Goal: Information Seeking & Learning: Learn about a topic

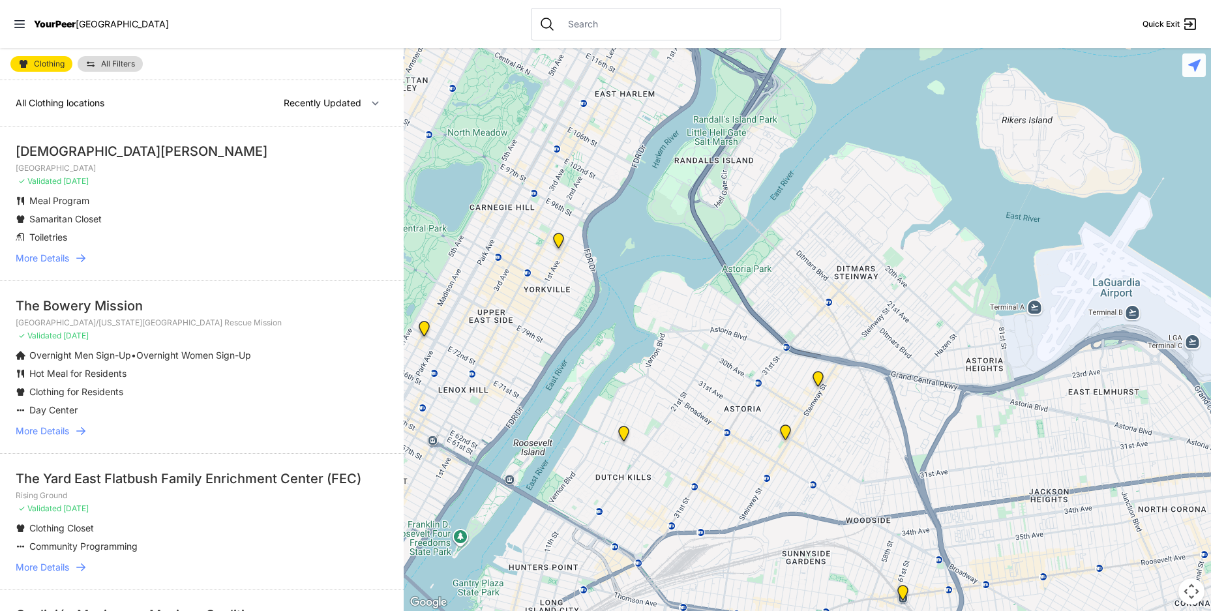
drag, startPoint x: 868, startPoint y: 329, endPoint x: 449, endPoint y: 166, distance: 449.4
click at [430, 158] on div at bounding box center [807, 329] width 807 height 563
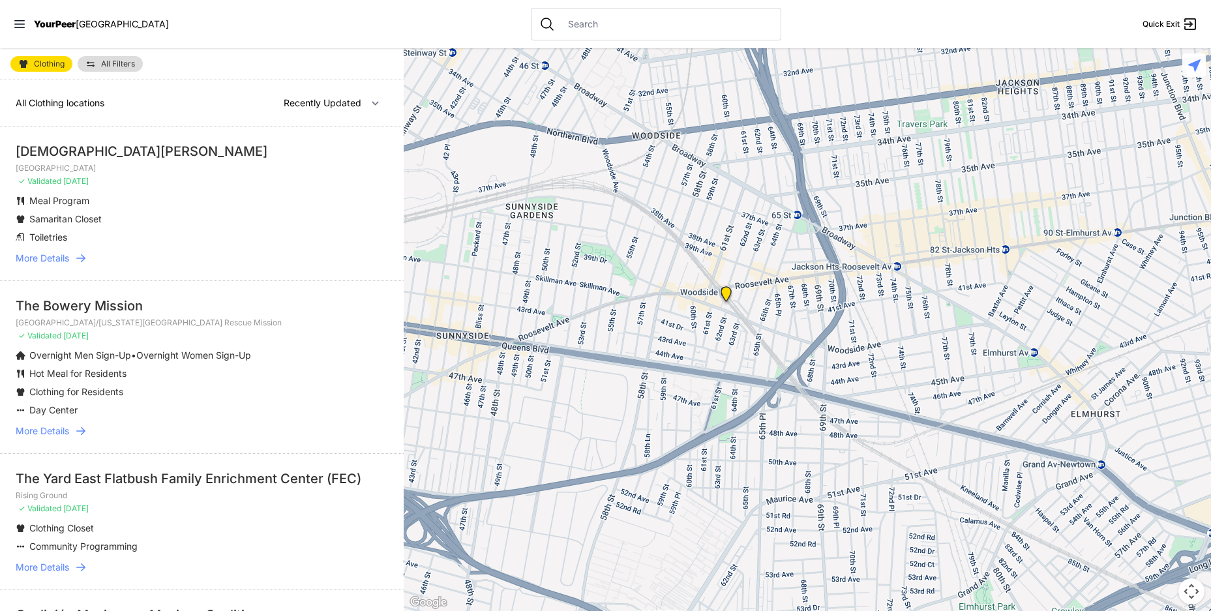
click at [725, 294] on img "Woodside Youth Drop-in Center" at bounding box center [726, 296] width 16 height 21
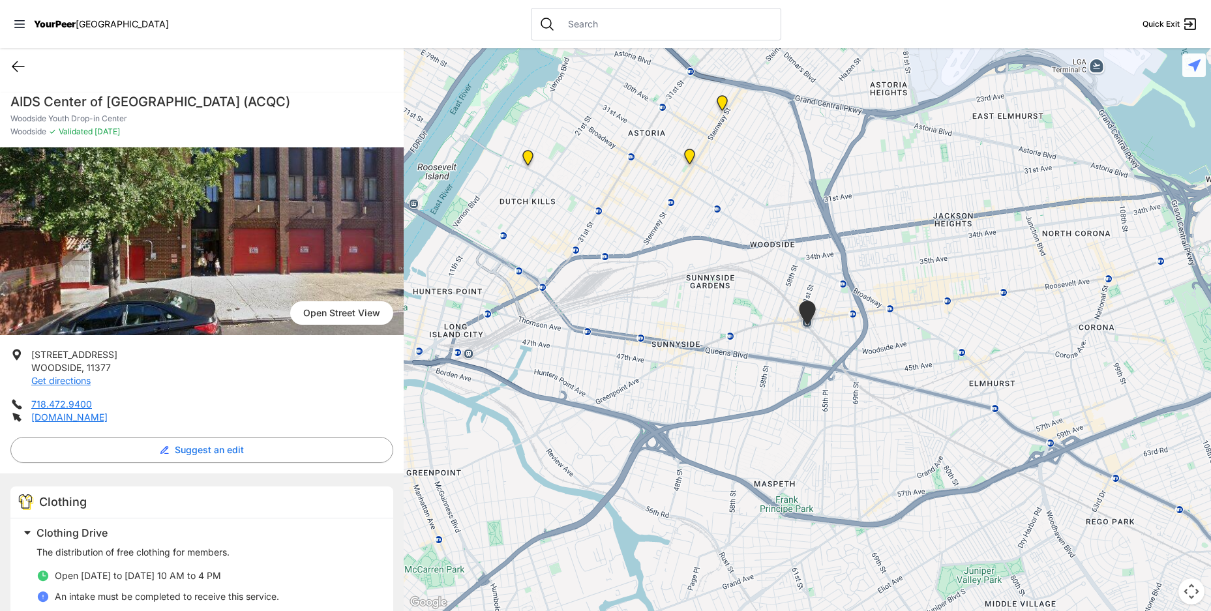
click at [16, 72] on icon at bounding box center [18, 67] width 16 height 16
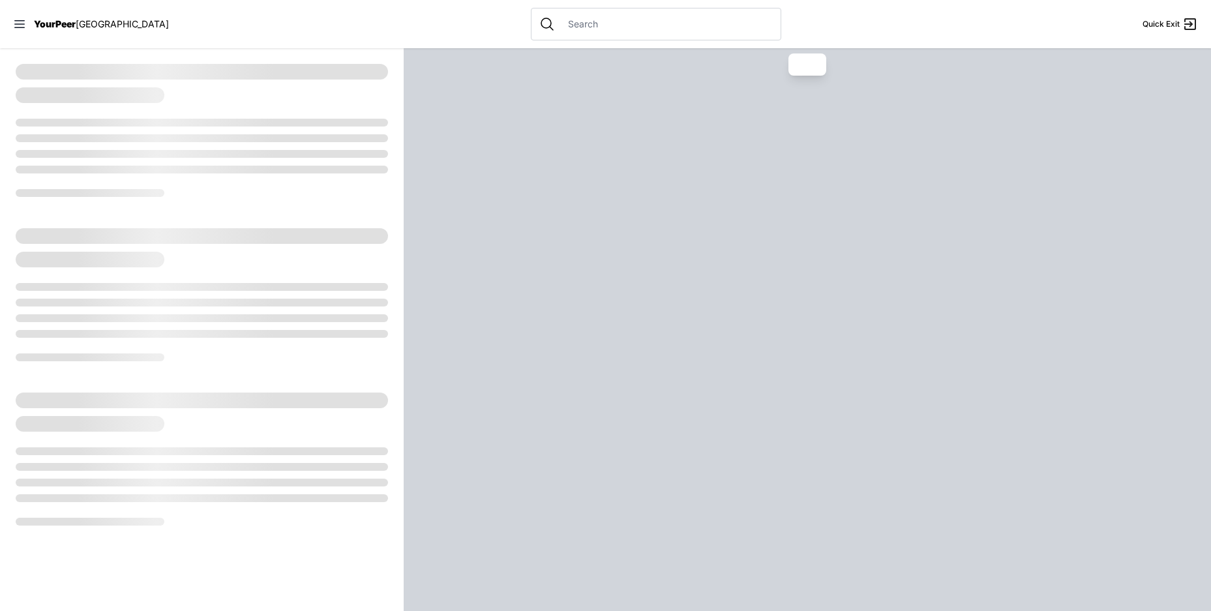
select select "recentlyUpdated"
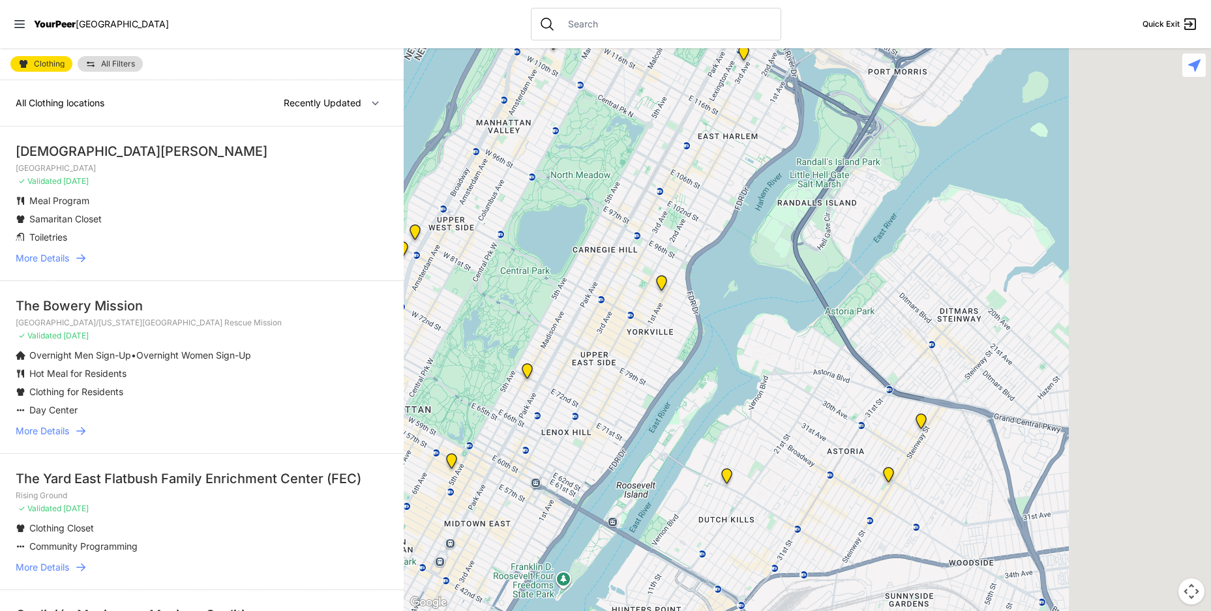
drag, startPoint x: 955, startPoint y: 329, endPoint x: 468, endPoint y: 139, distance: 522.3
click at [463, 139] on div at bounding box center [807, 329] width 807 height 563
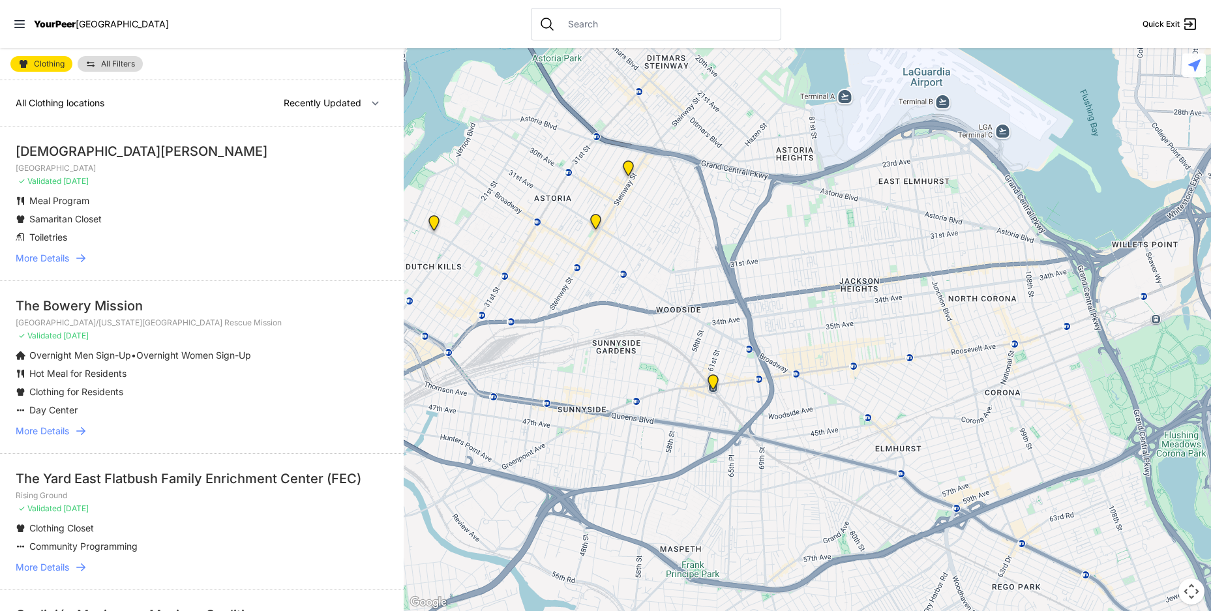
drag, startPoint x: 771, startPoint y: 432, endPoint x: 734, endPoint y: 263, distance: 173.0
click at [736, 265] on div at bounding box center [807, 329] width 807 height 563
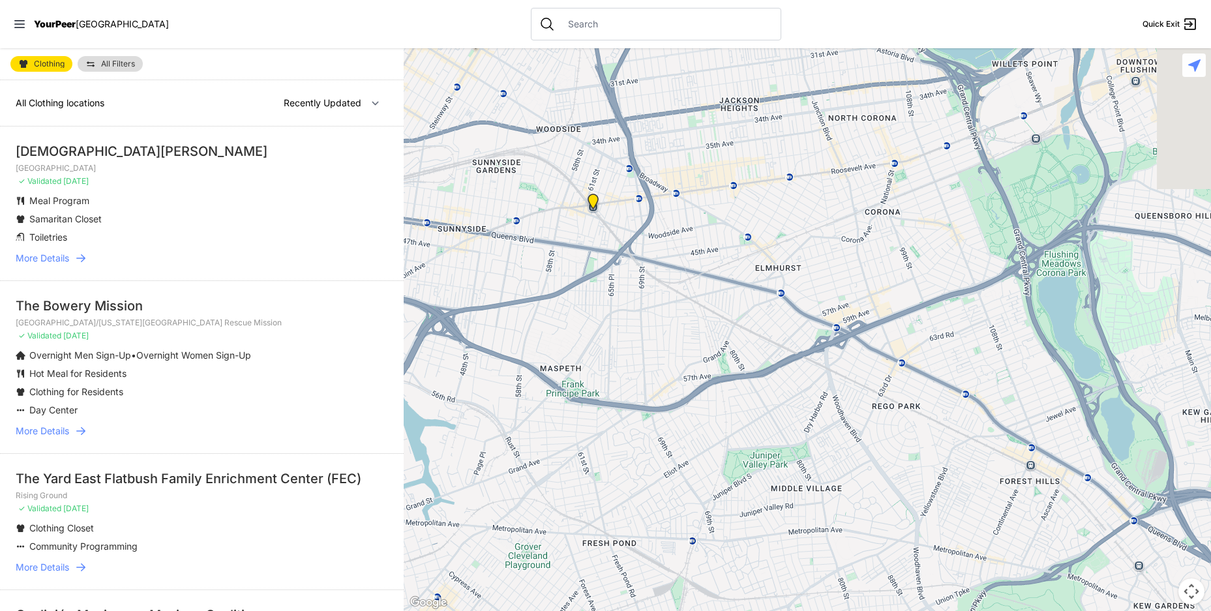
drag, startPoint x: 878, startPoint y: 297, endPoint x: 766, endPoint y: 146, distance: 187.8
click at [766, 146] on div at bounding box center [807, 329] width 807 height 563
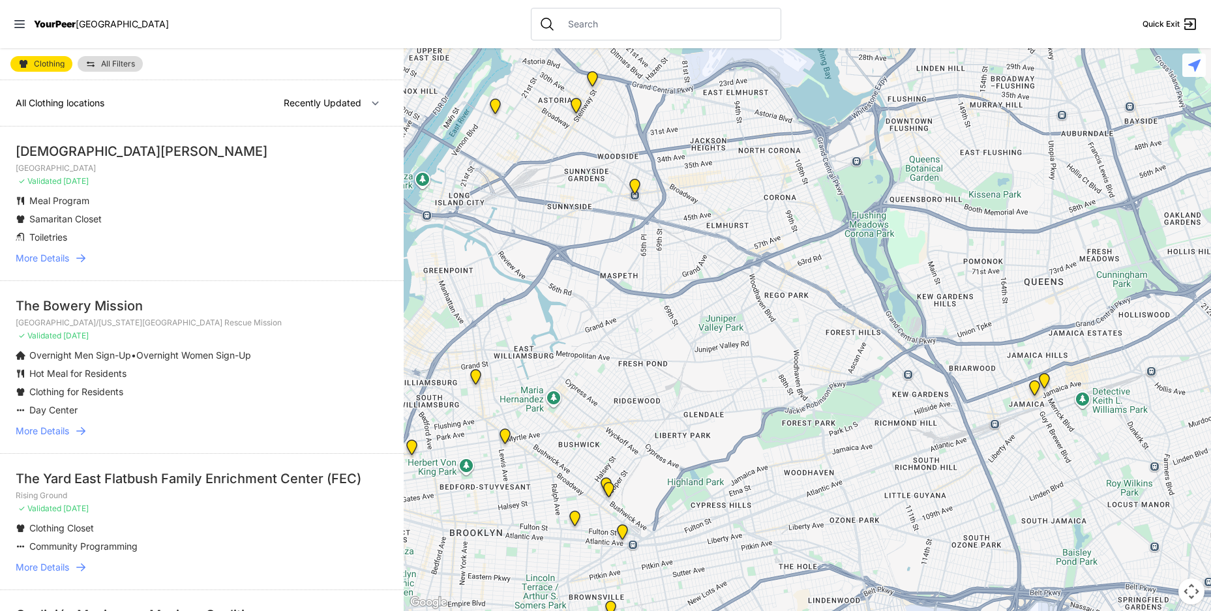
drag, startPoint x: 924, startPoint y: 360, endPoint x: 855, endPoint y: 324, distance: 77.3
click at [855, 324] on div at bounding box center [807, 329] width 807 height 563
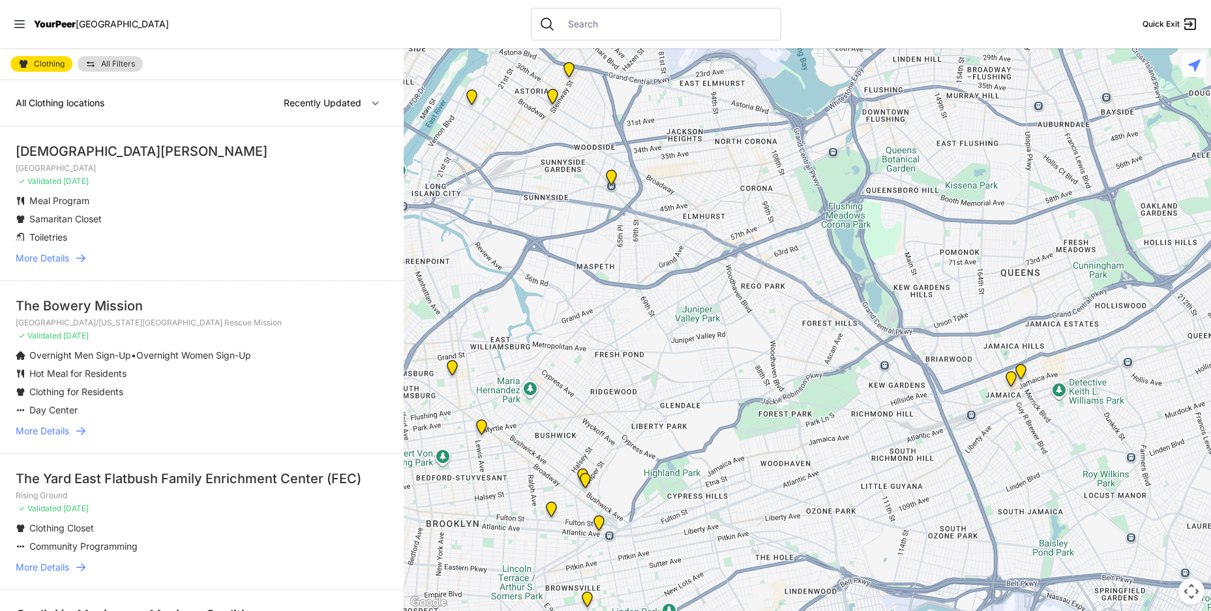
click at [1010, 378] on img "Queens" at bounding box center [1011, 381] width 16 height 21
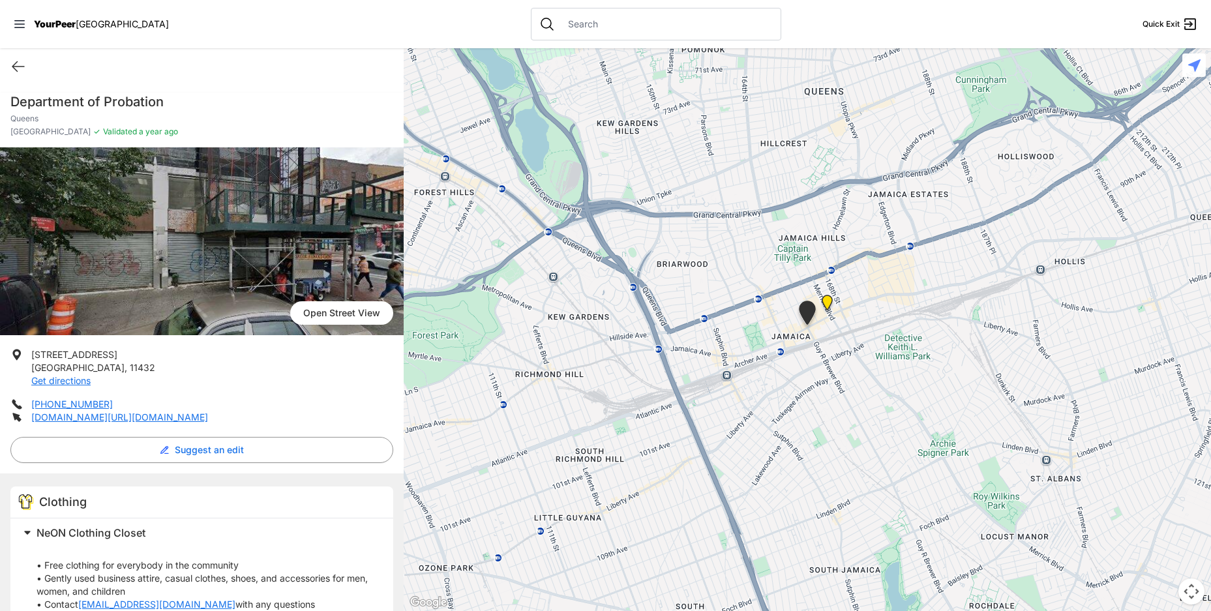
click at [826, 304] on img "Jamaica DYCD Youth Drop-in Center - Safe Space (grey door between Tabernacle of…" at bounding box center [827, 305] width 16 height 21
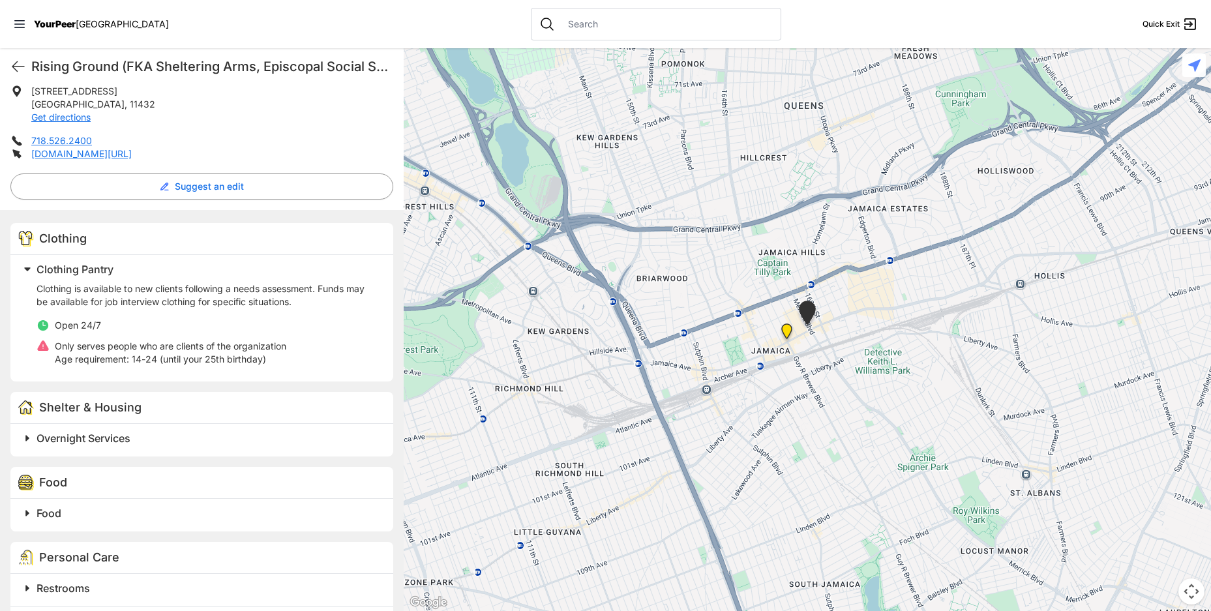
scroll to position [326, 0]
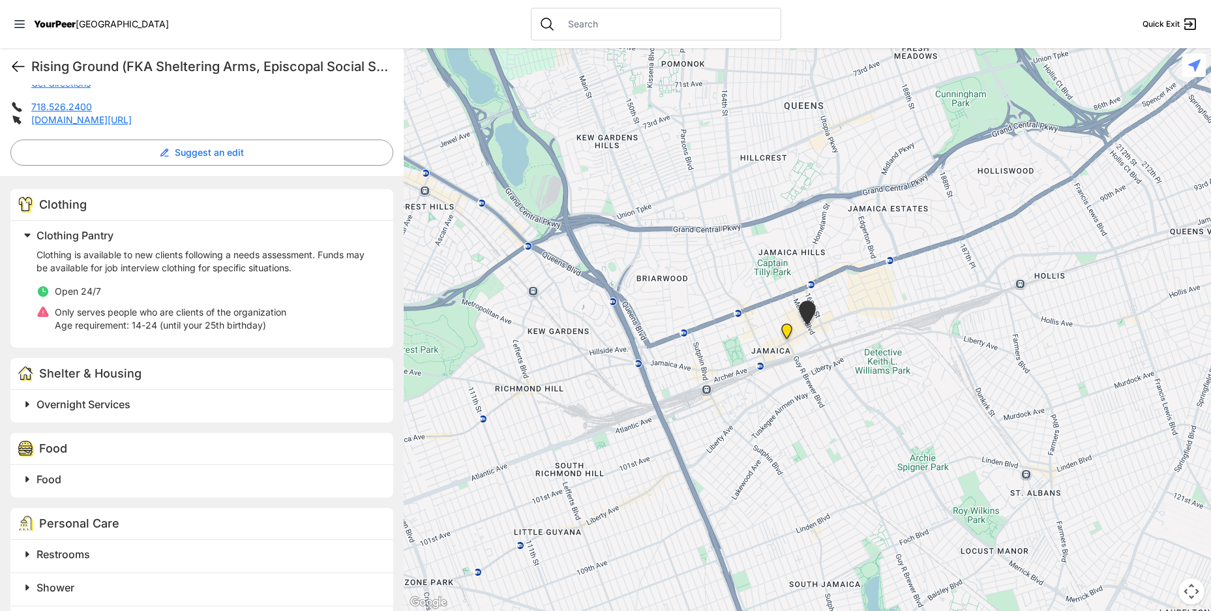
click at [19, 67] on icon at bounding box center [18, 67] width 16 height 16
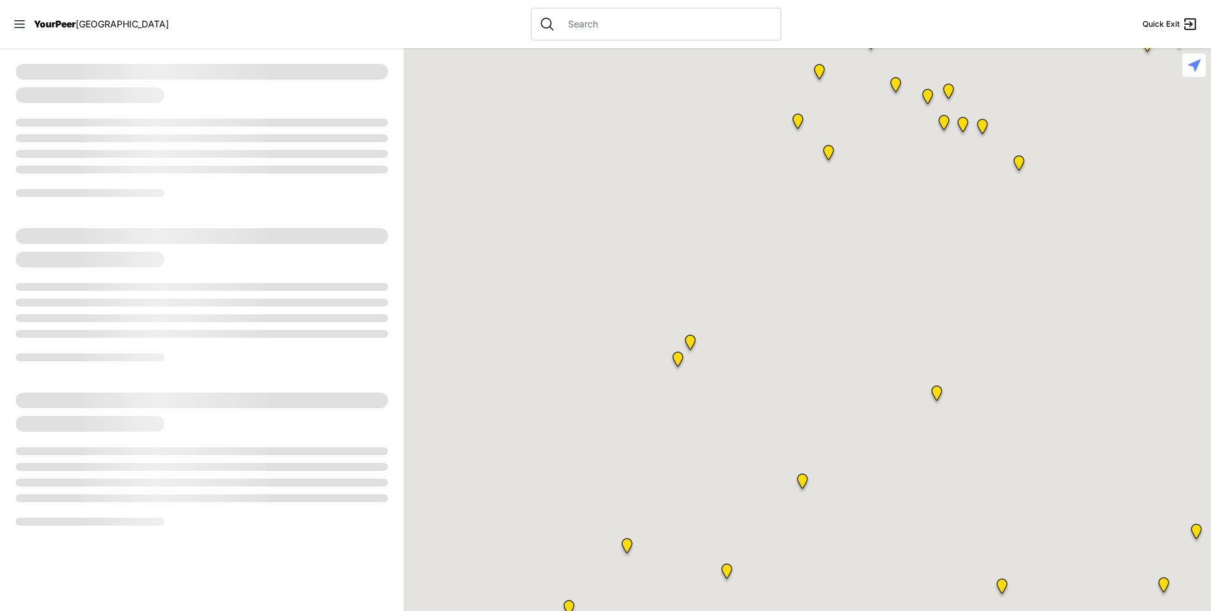
select select "recentlyUpdated"
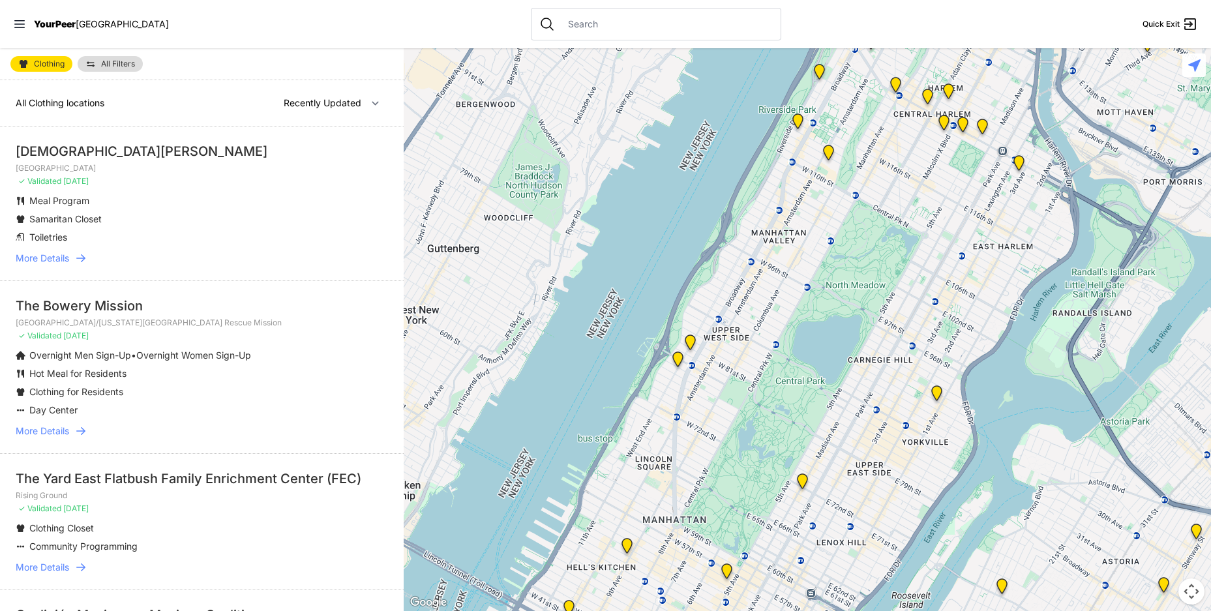
scroll to position [65, 0]
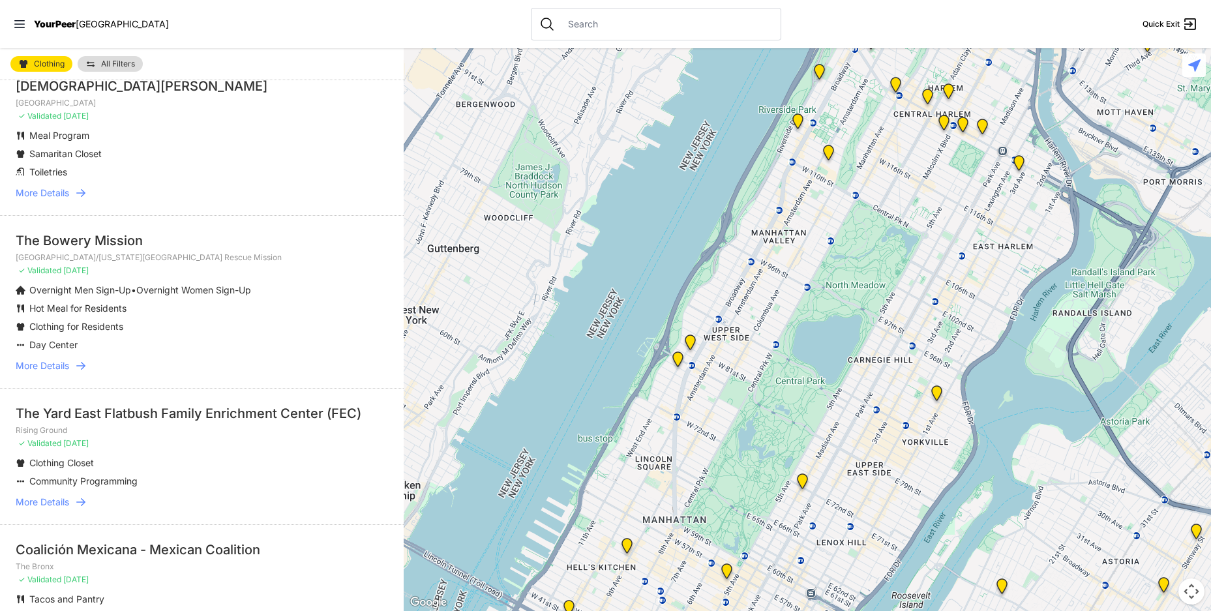
click at [66, 501] on span "More Details" at bounding box center [42, 502] width 53 height 13
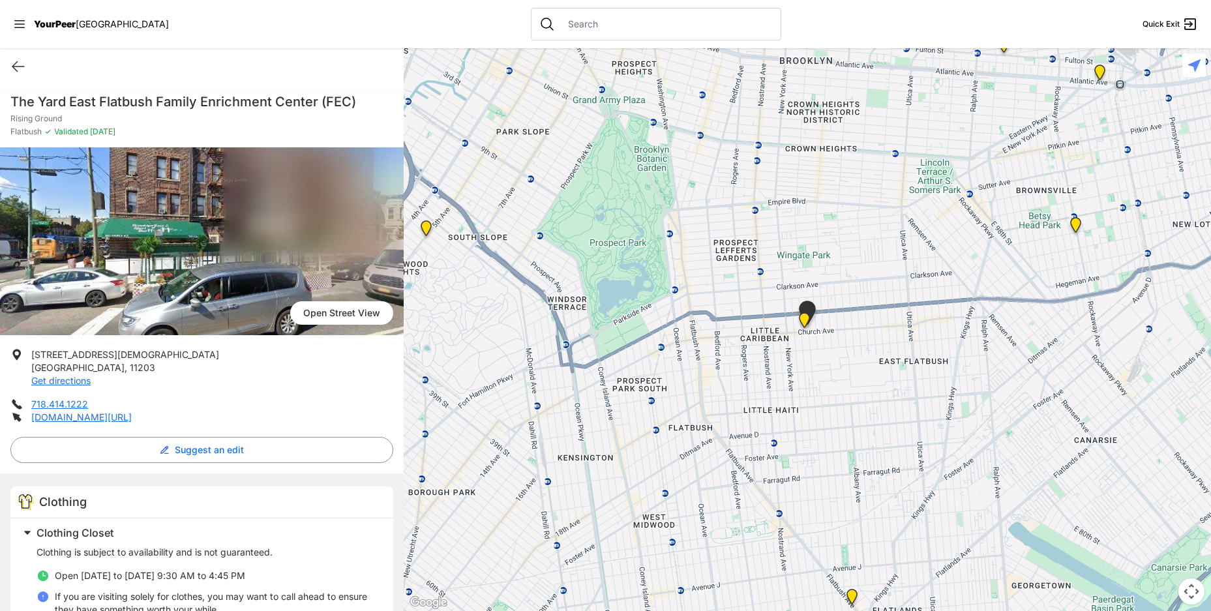
scroll to position [65, 0]
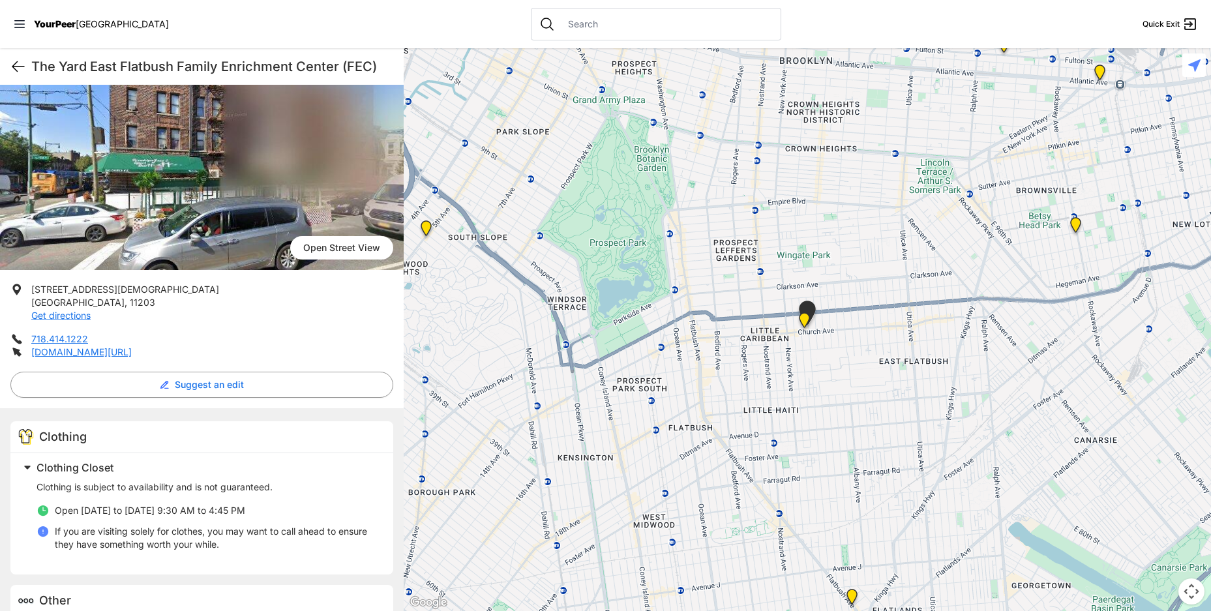
click at [20, 70] on icon at bounding box center [18, 67] width 16 height 16
select select "recentlyUpdated"
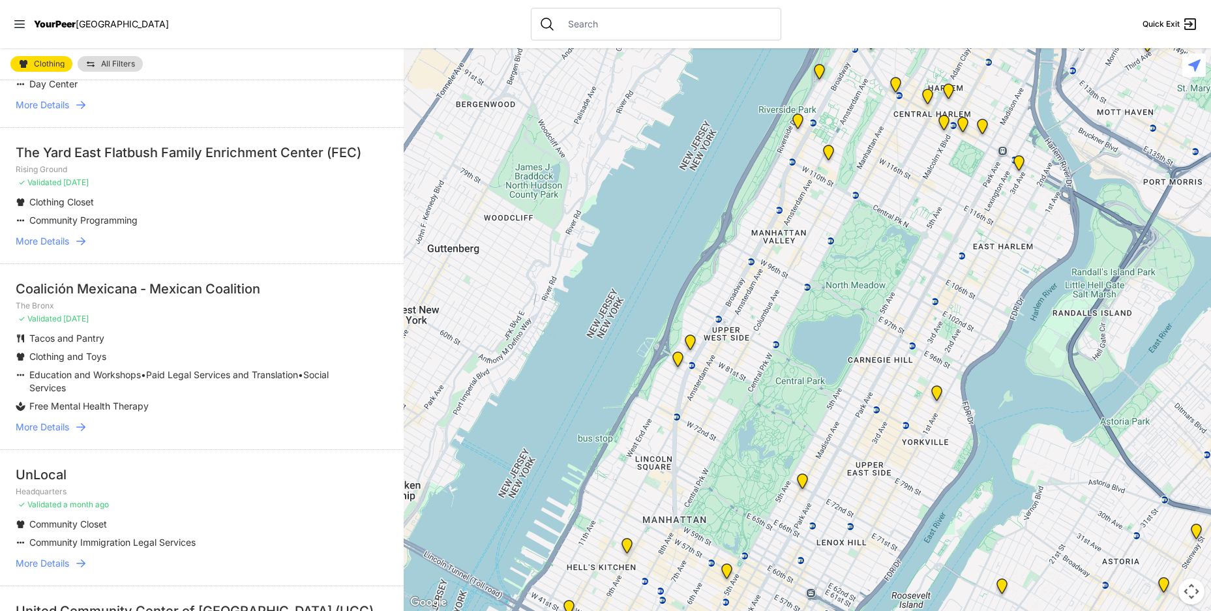
scroll to position [391, 0]
